Goal: Information Seeking & Learning: Learn about a topic

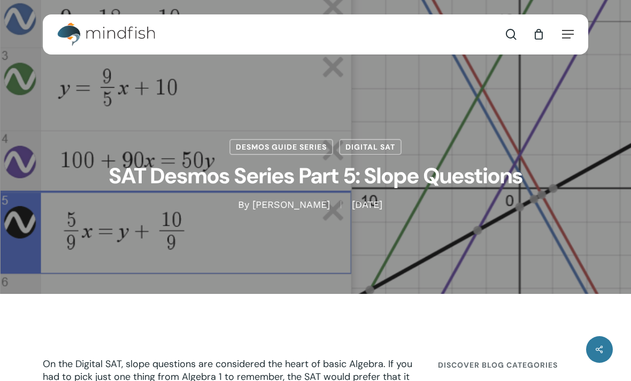
click at [307, 141] on link "Desmos Guide Series" at bounding box center [281, 147] width 104 height 16
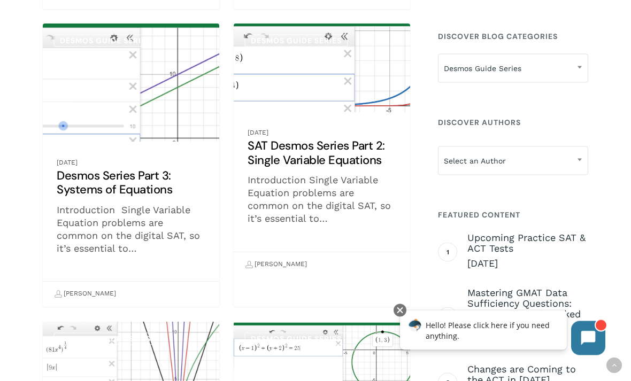
scroll to position [512, 0]
click at [368, 203] on link "SAT Desmos Series Part 2: Single Variable Equations" at bounding box center [322, 150] width 176 height 253
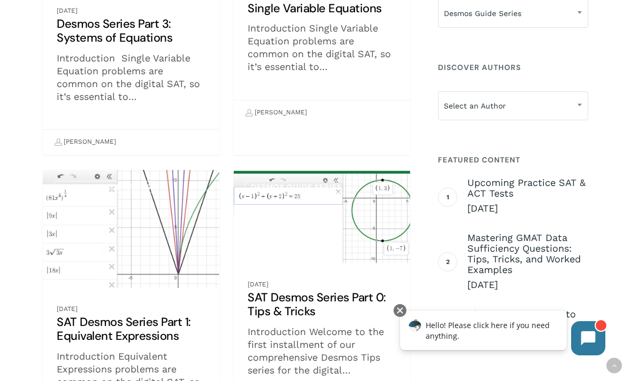
scroll to position [663, 0]
click at [182, 322] on link "SAT Desmos Series Part 1: Equivalent Expressions" at bounding box center [131, 311] width 176 height 283
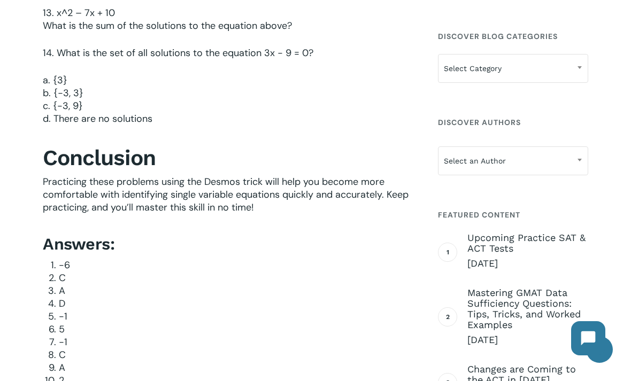
scroll to position [2862, 0]
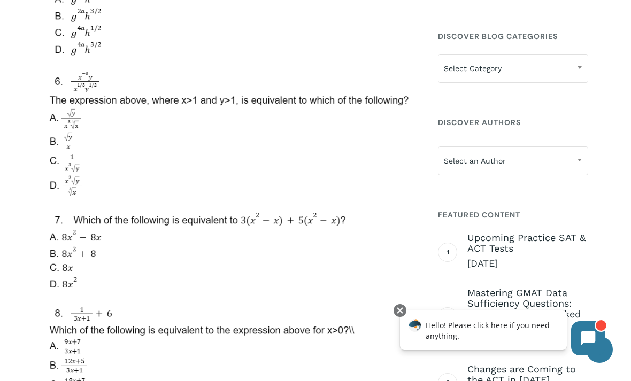
scroll to position [4594, 0]
